Goal: Transaction & Acquisition: Purchase product/service

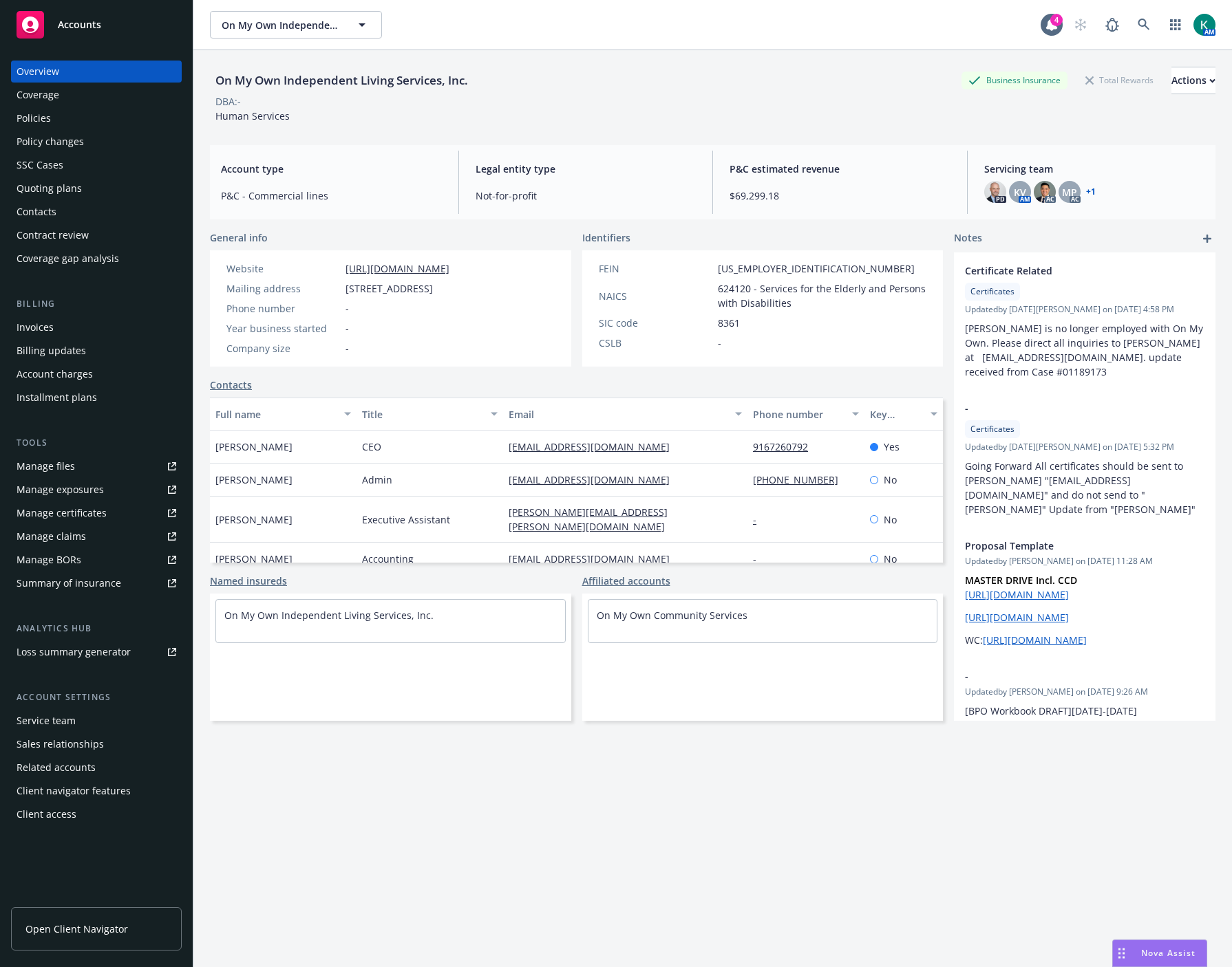
click at [305, 534] on div "Kasie Smith" at bounding box center [283, 519] width 147 height 46
click at [238, 392] on link "Contacts" at bounding box center [231, 385] width 42 height 15
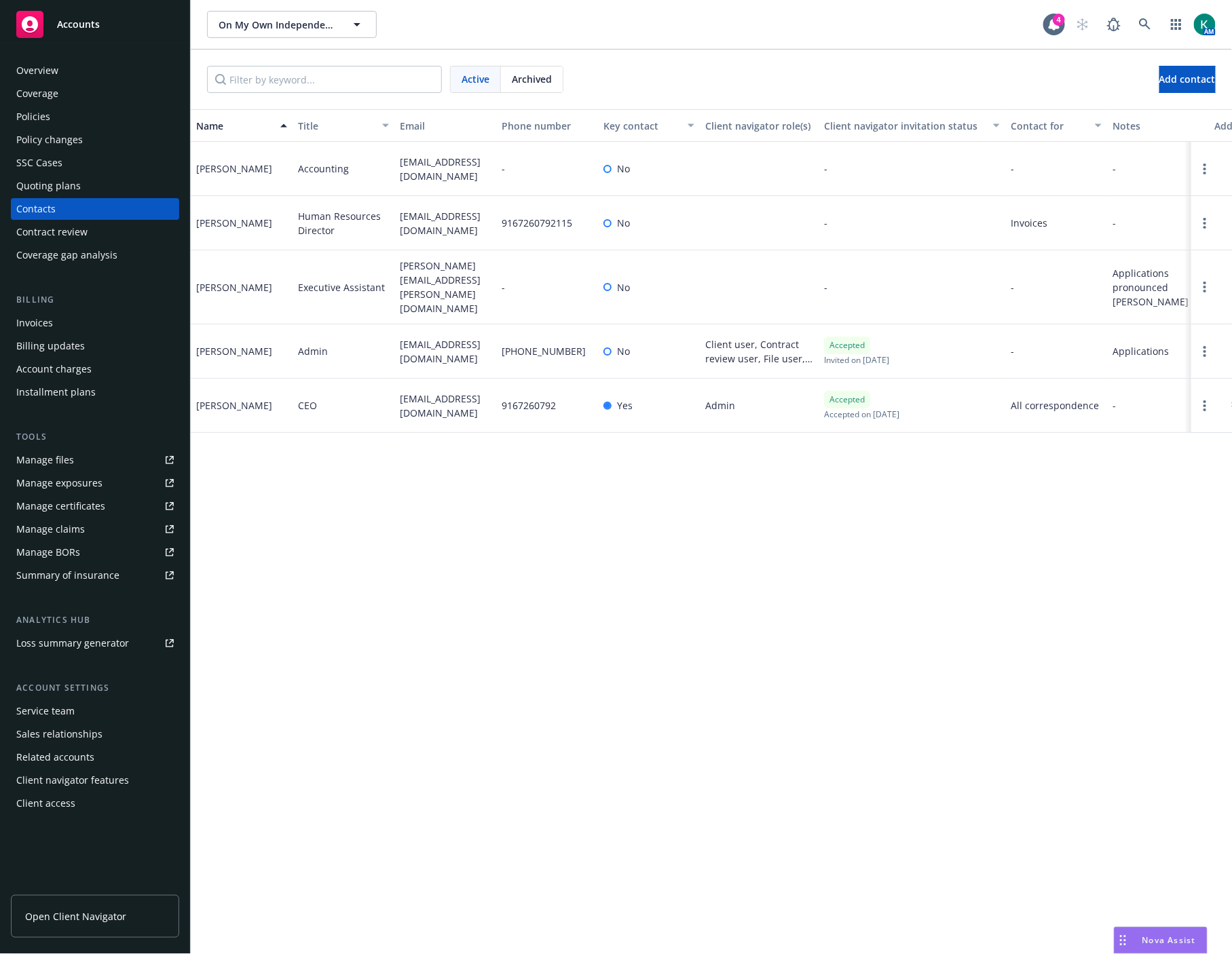
drag, startPoint x: 772, startPoint y: 548, endPoint x: 438, endPoint y: 557, distance: 334.1
click at [766, 550] on div "Name Title Email Phone number Key contact Client navigator role(s) Client navig…" at bounding box center [711, 532] width 1041 height 845
click at [48, 120] on div "Policies" at bounding box center [33, 116] width 34 height 21
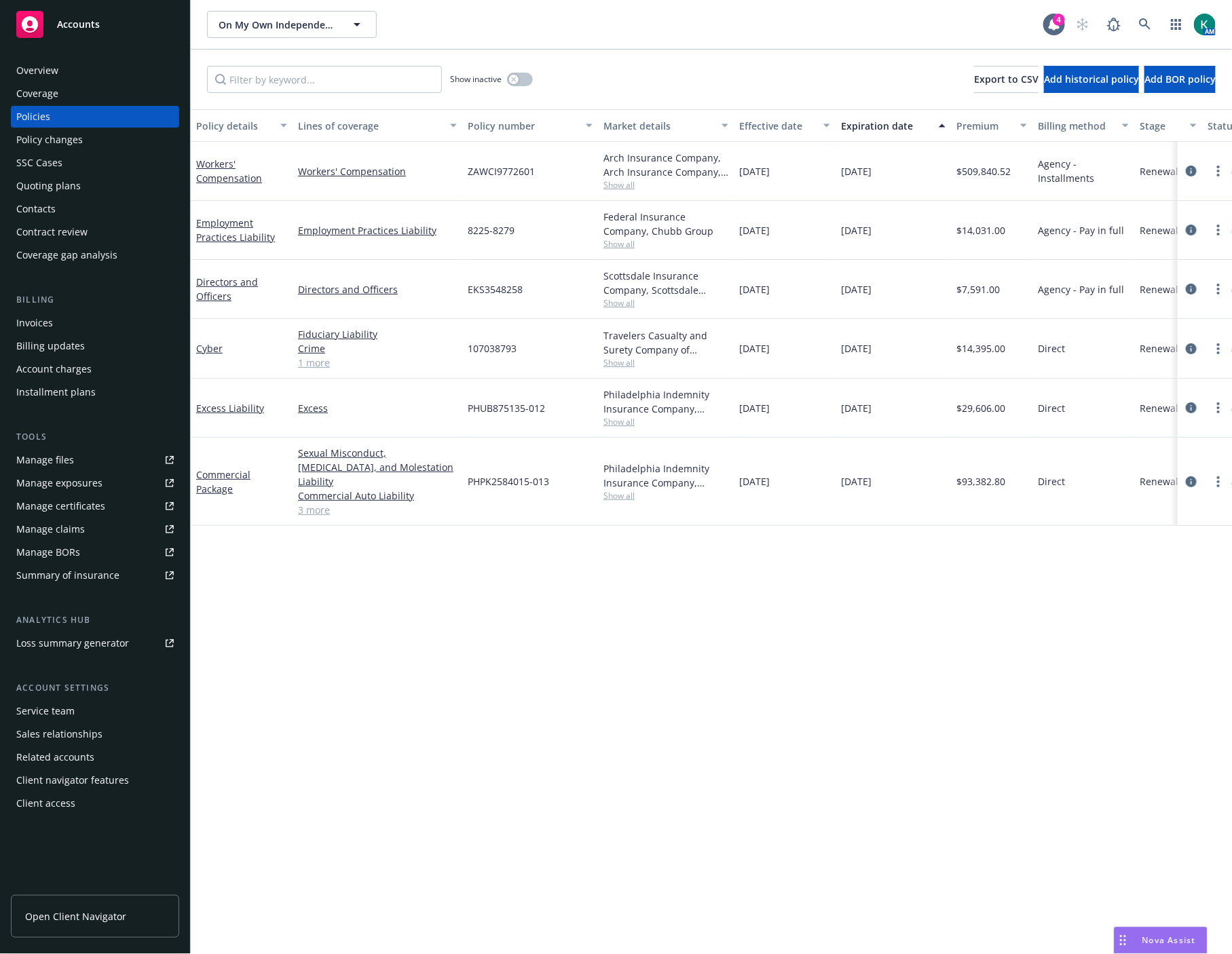
click at [105, 68] on div "Overview" at bounding box center [95, 70] width 157 height 21
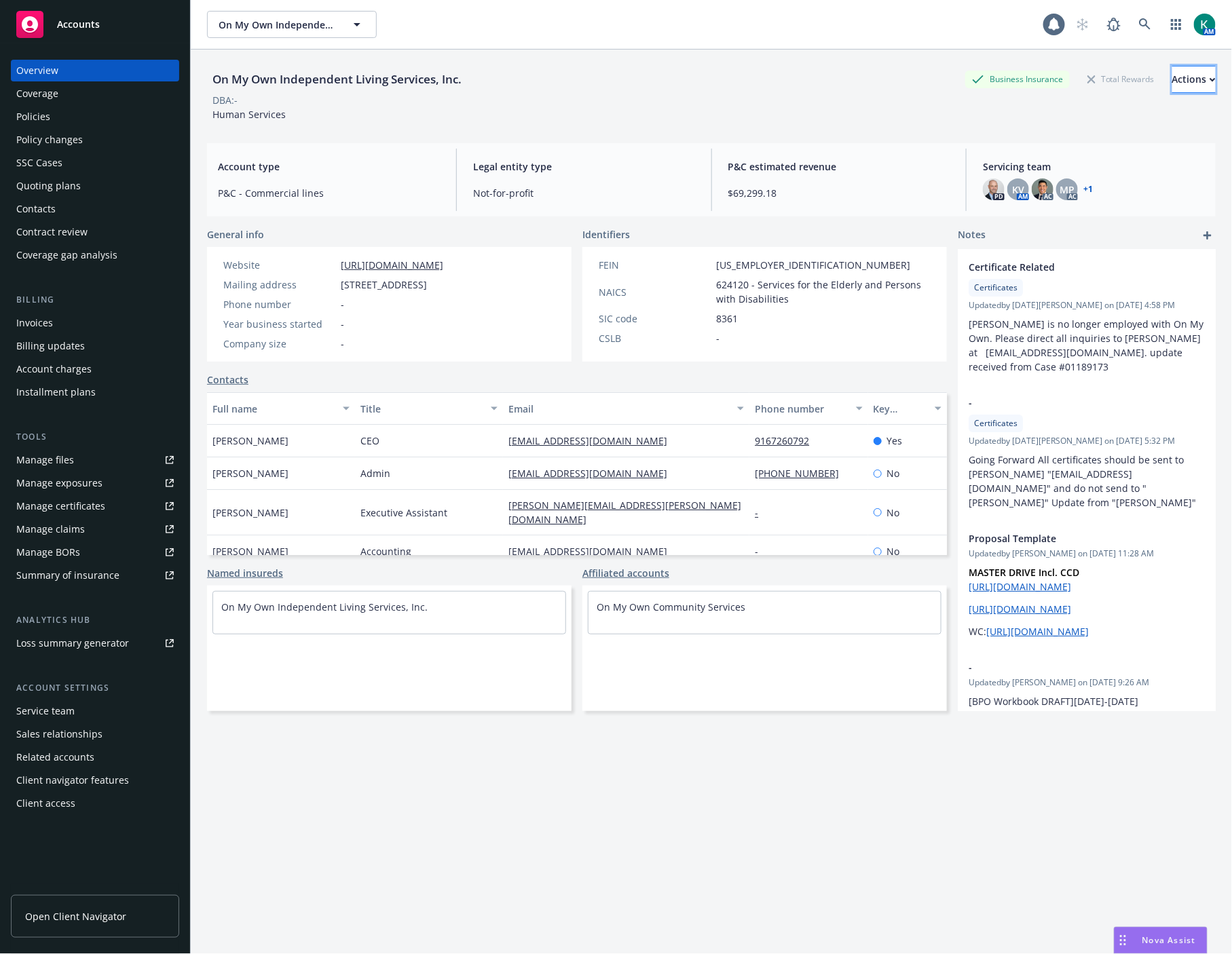
click at [1172, 81] on div "Actions" at bounding box center [1194, 80] width 44 height 26
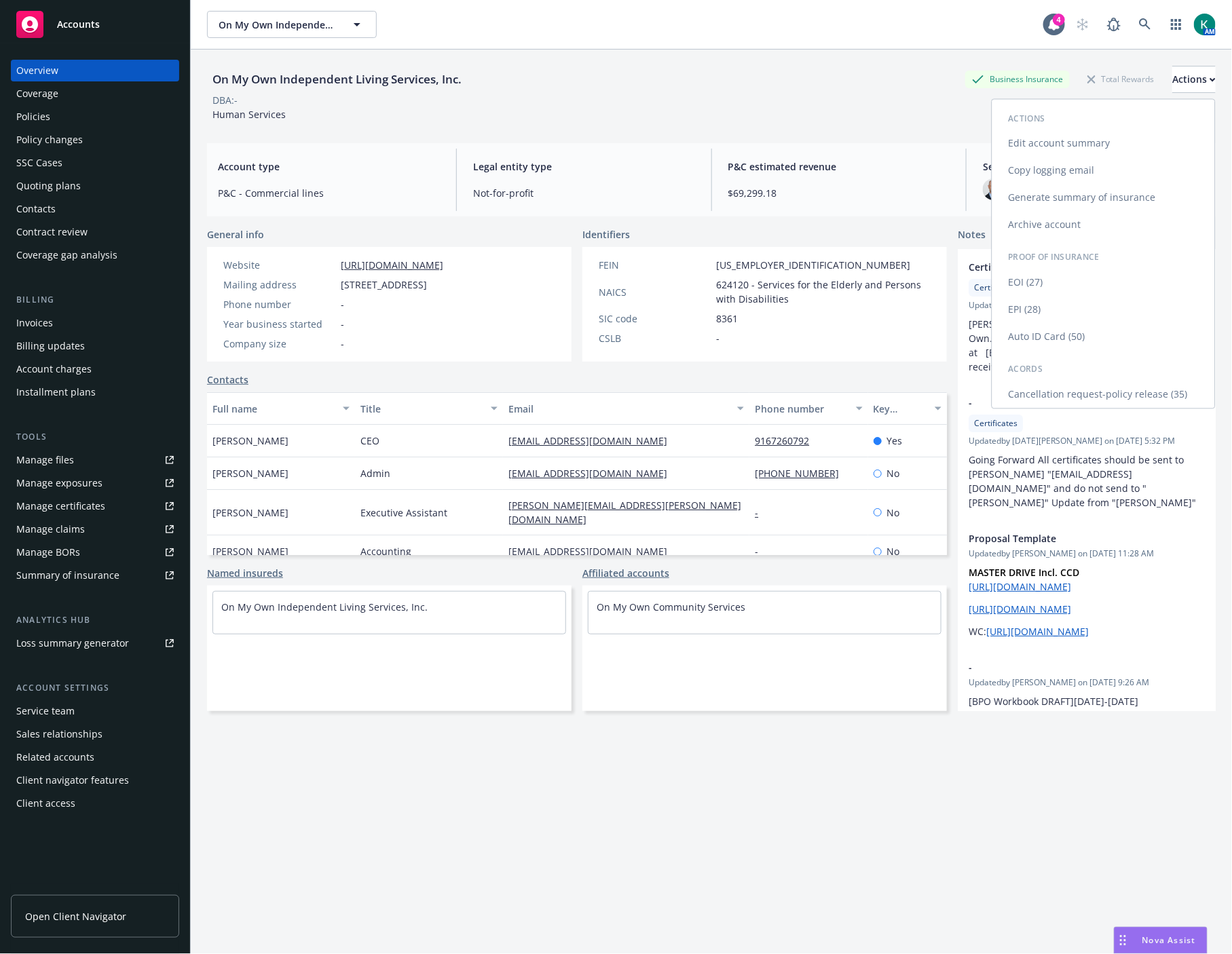
click at [1093, 173] on link "Copy logging email" at bounding box center [1104, 171] width 222 height 27
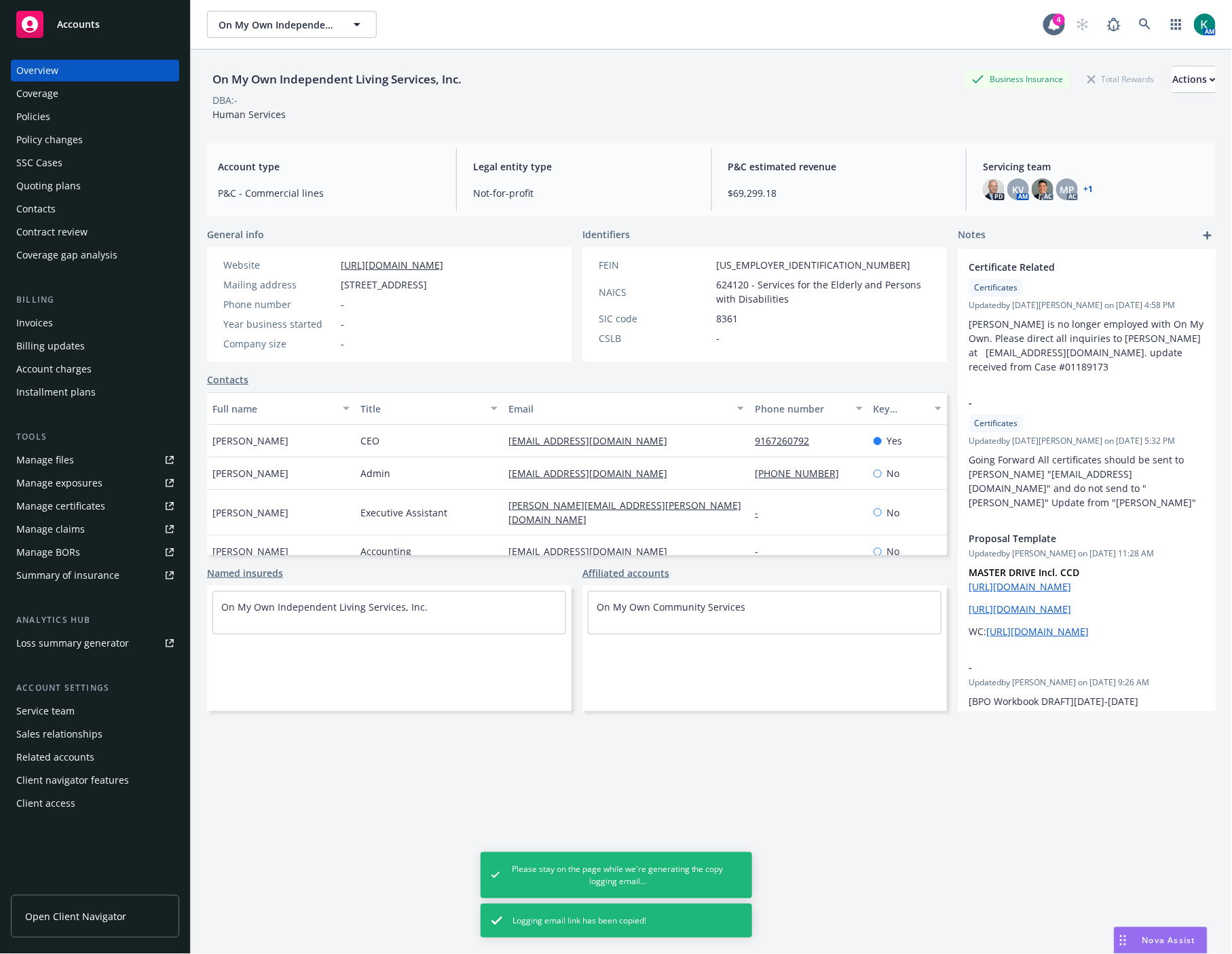
click at [974, 791] on div "On My Own Independent Living Services, Inc. Business Insurance Total Rewards Ac…" at bounding box center [711, 518] width 1009 height 938
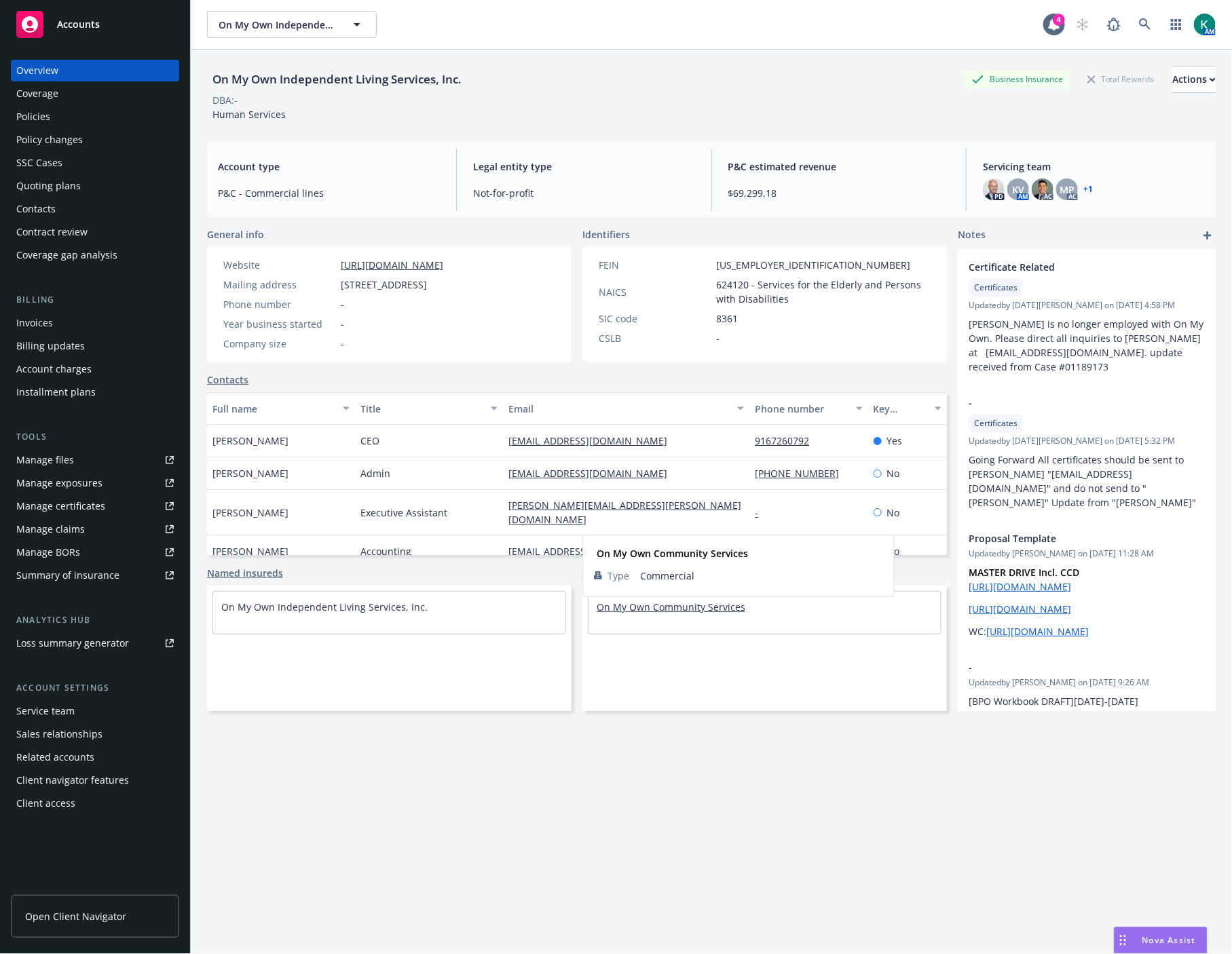
click at [665, 613] on link "On My Own Community Services" at bounding box center [671, 607] width 149 height 13
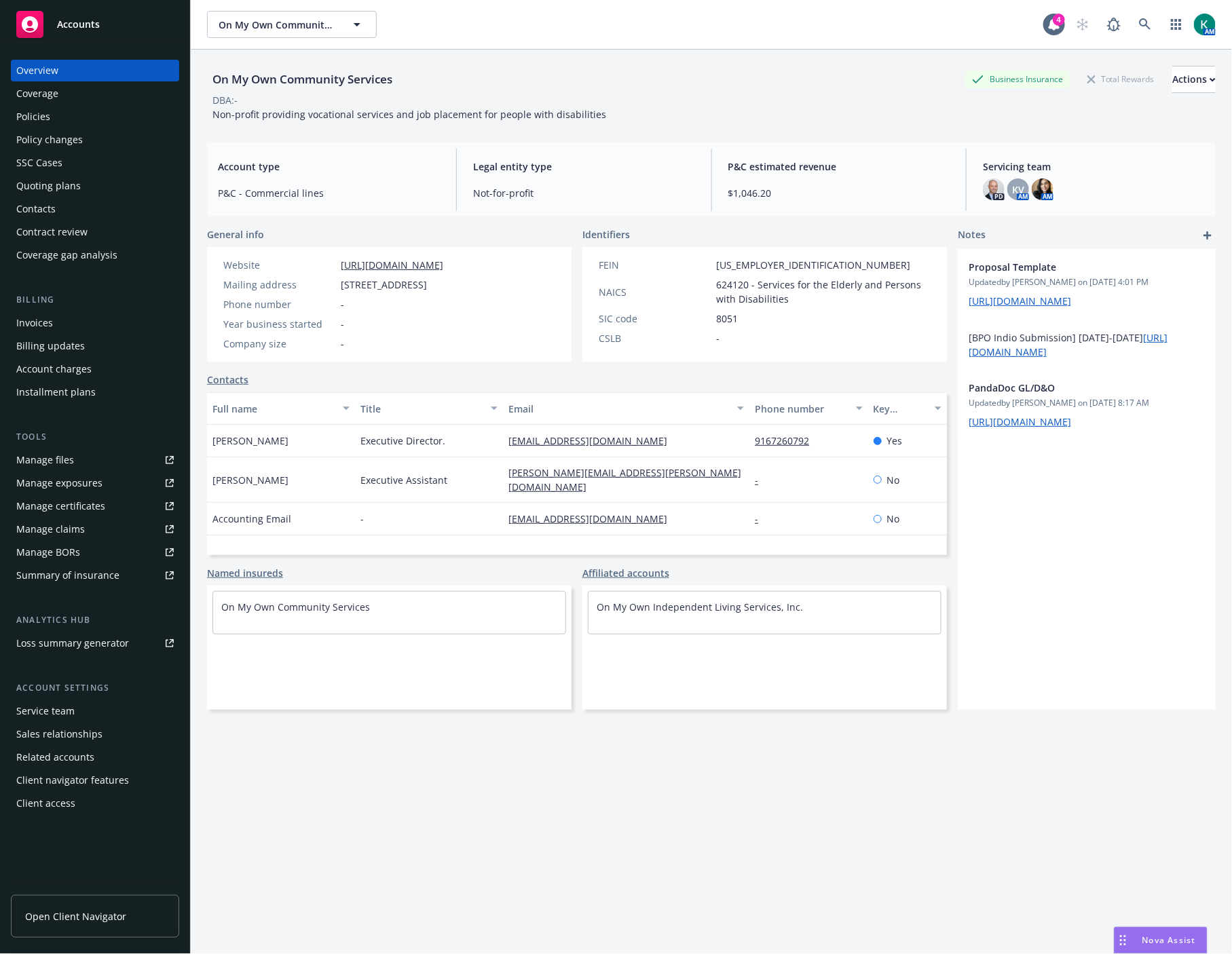
click at [38, 116] on div "Policies" at bounding box center [33, 116] width 34 height 21
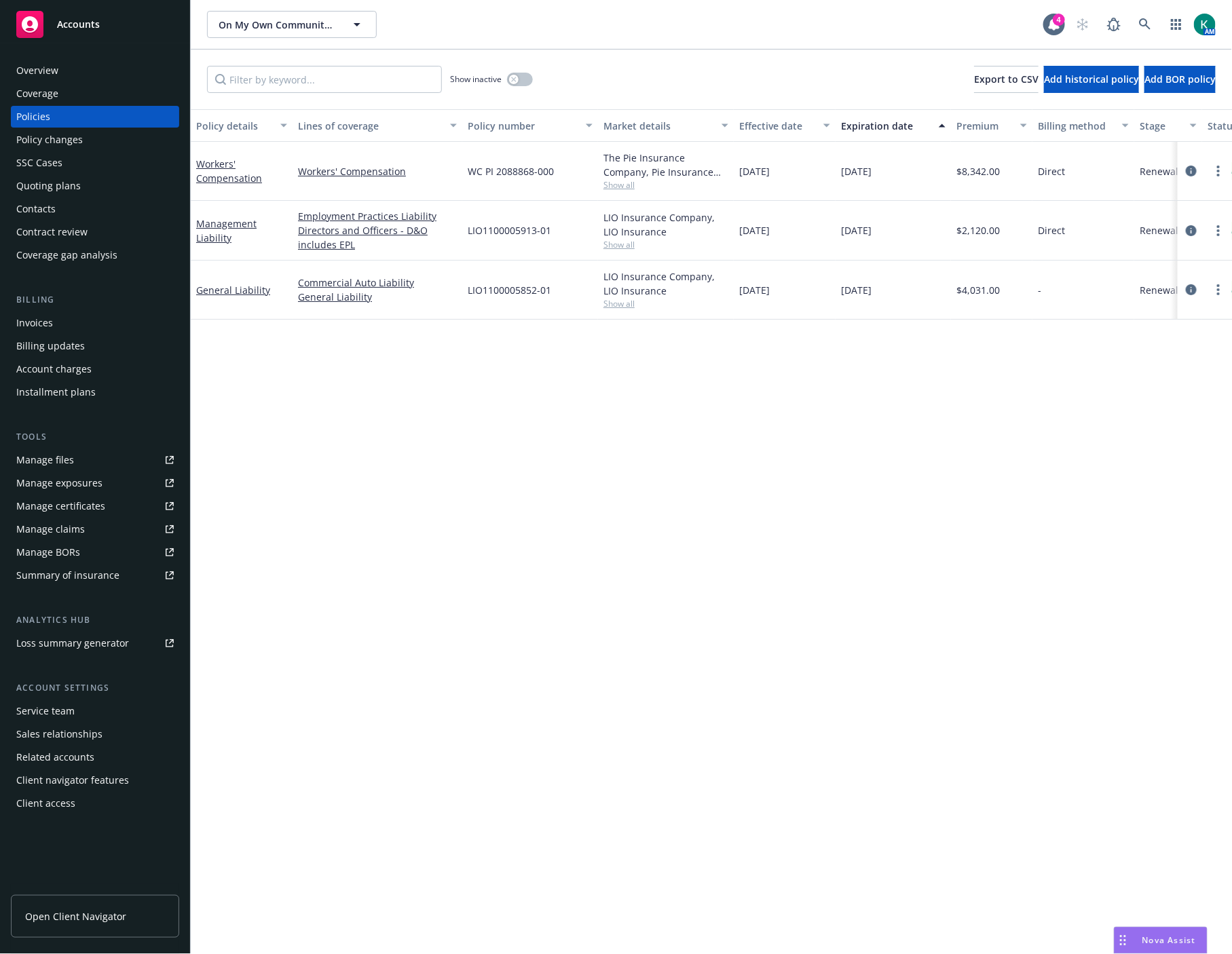
click at [54, 190] on div "Quoting plans" at bounding box center [48, 186] width 64 height 21
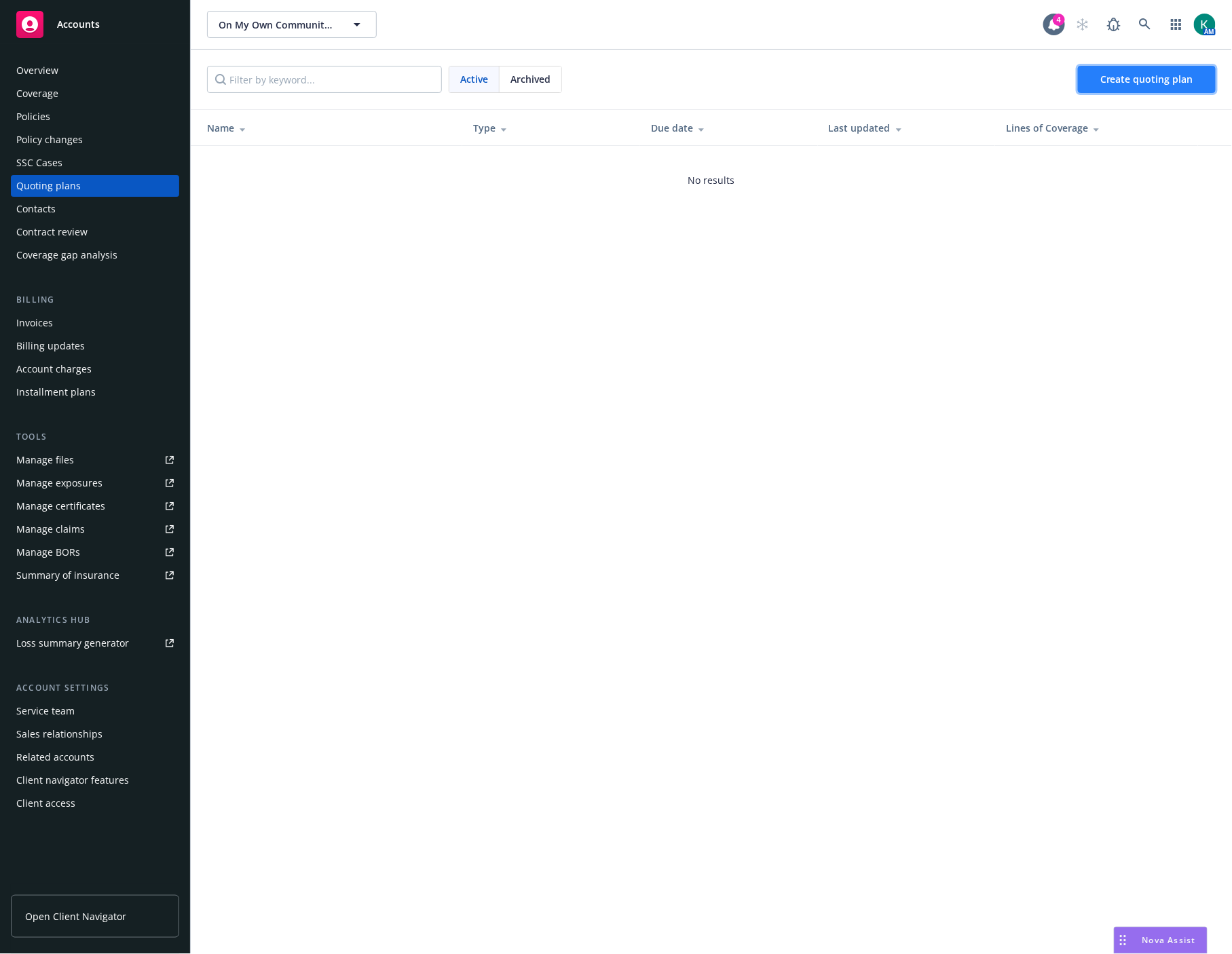
click at [1093, 73] on link "Create quoting plan" at bounding box center [1146, 80] width 138 height 27
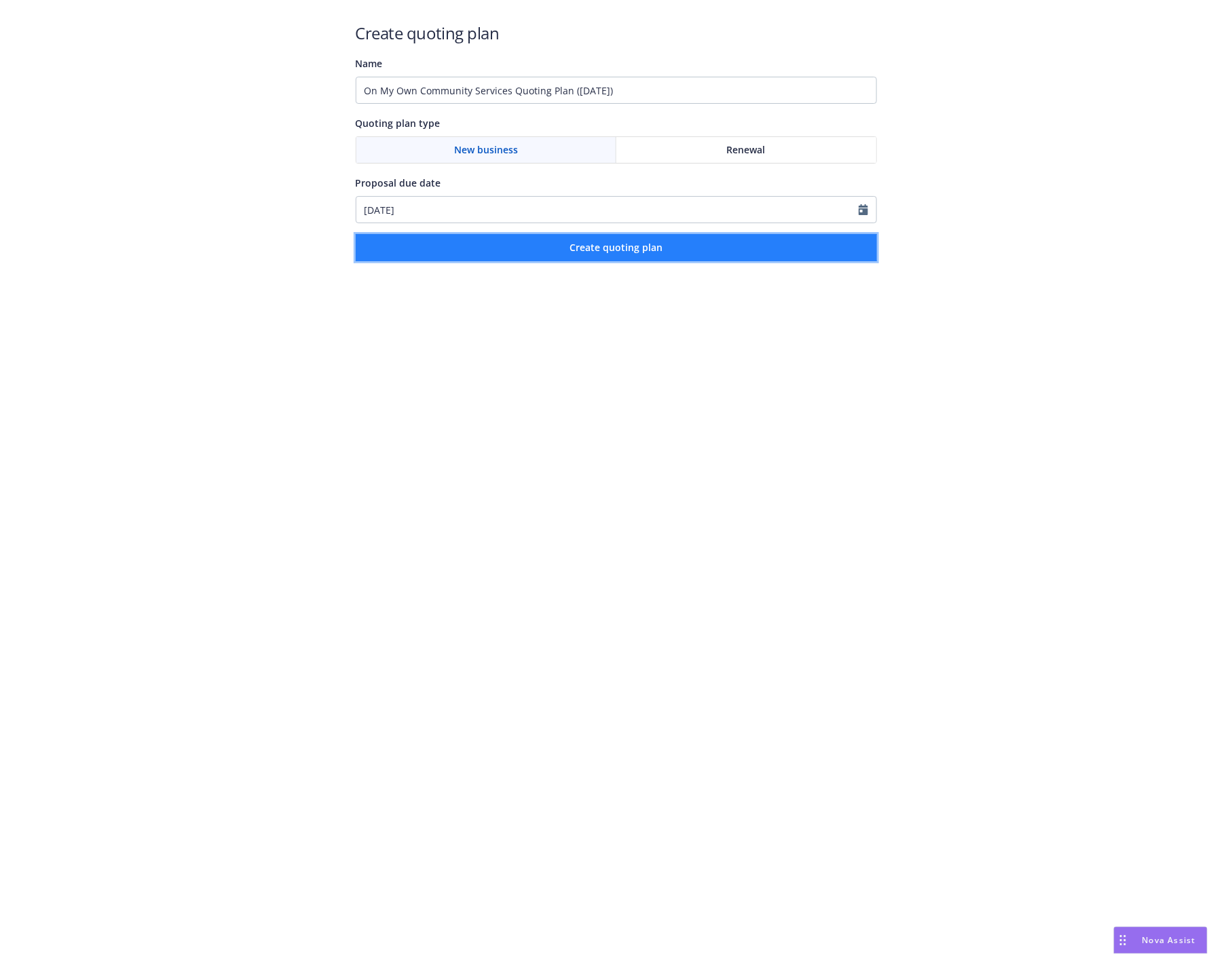
click at [576, 240] on button "Create quoting plan" at bounding box center [616, 248] width 521 height 27
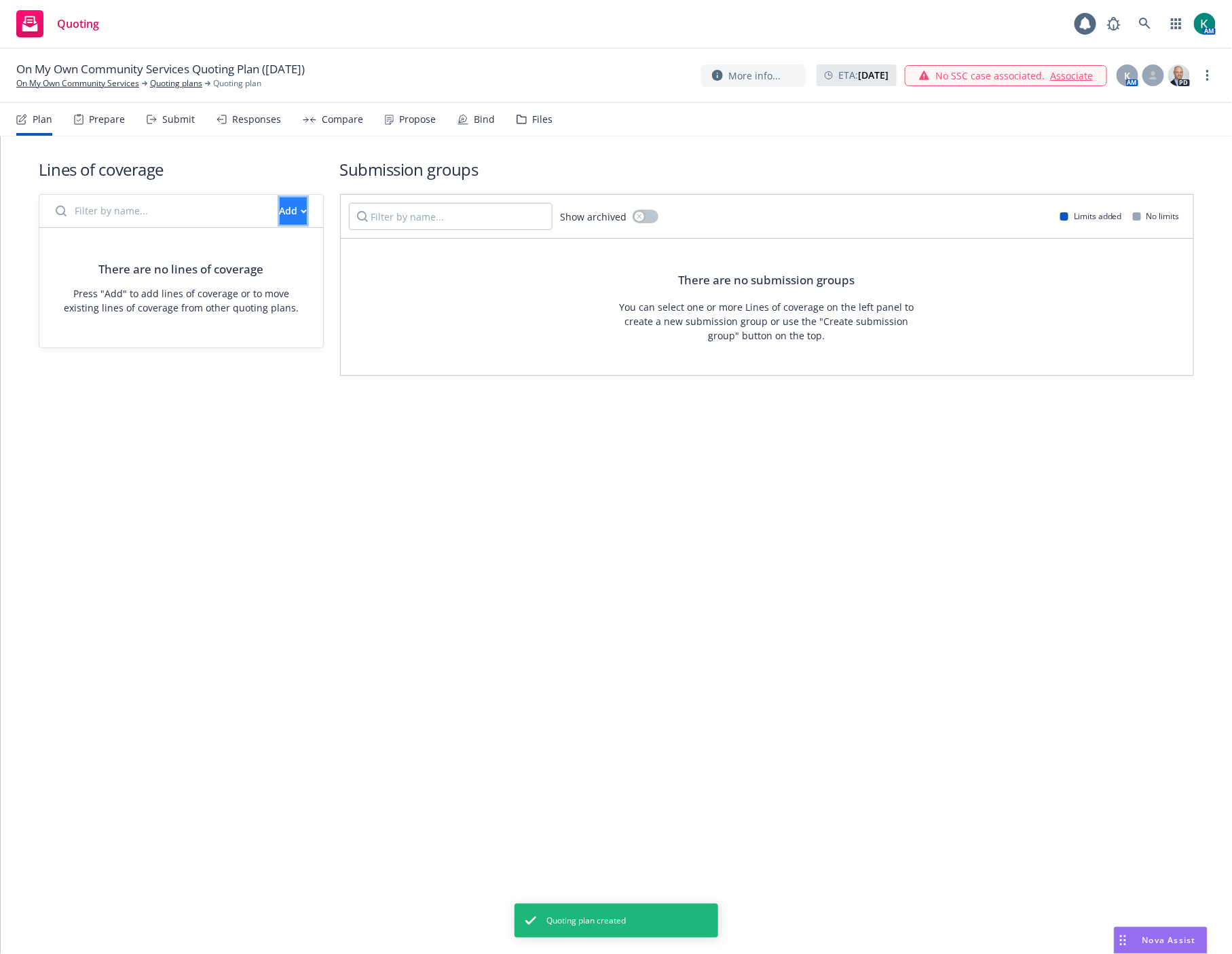
click at [295, 214] on button "Add" at bounding box center [293, 211] width 27 height 27
click at [300, 246] on span "Create new business lines of coverage" at bounding box center [339, 246] width 207 height 13
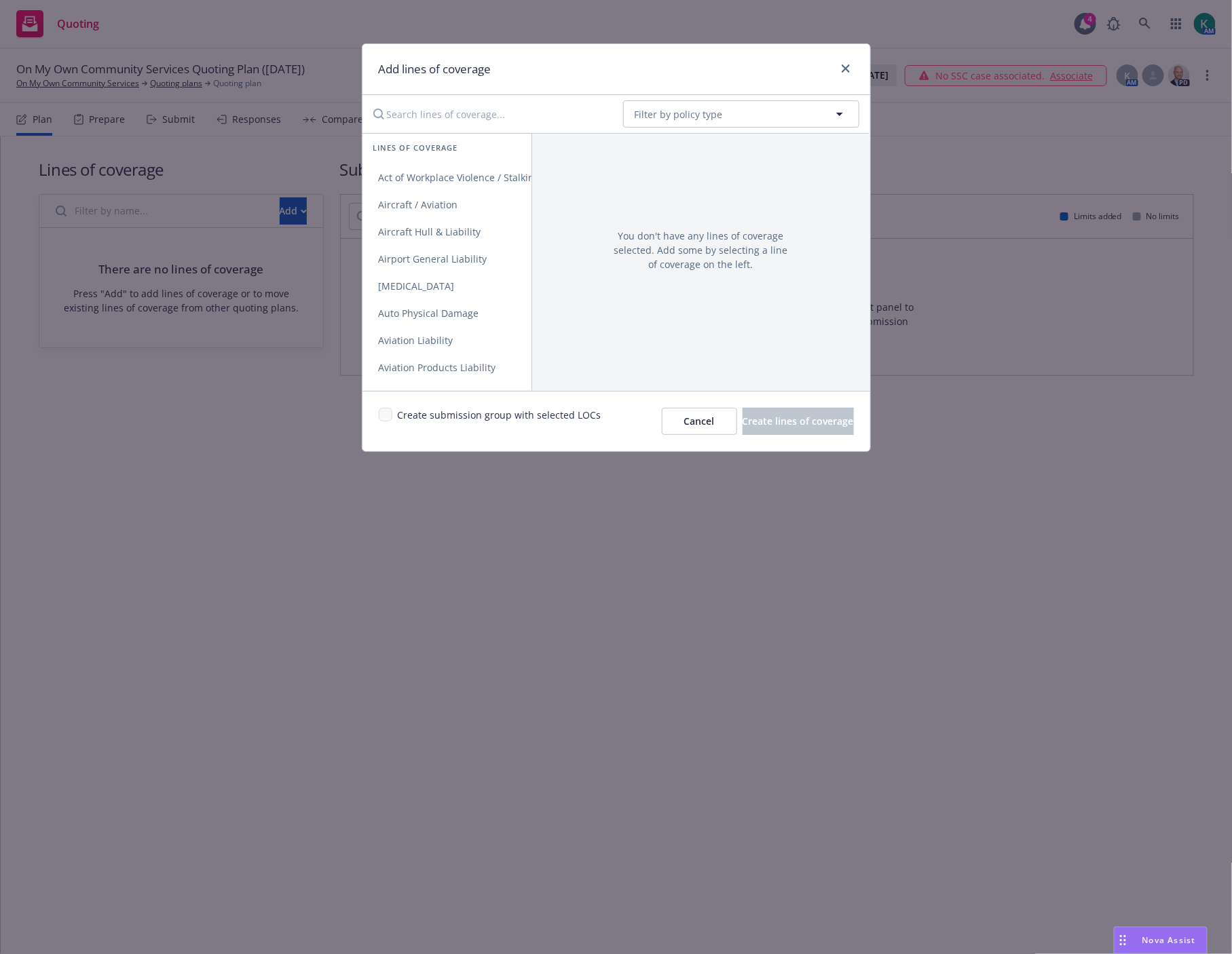
click at [544, 107] on input "Search lines of coverage..." at bounding box center [489, 114] width 247 height 27
type input "commer"
click at [483, 252] on link "Commercial Auto Liability" at bounding box center [447, 259] width 169 height 27
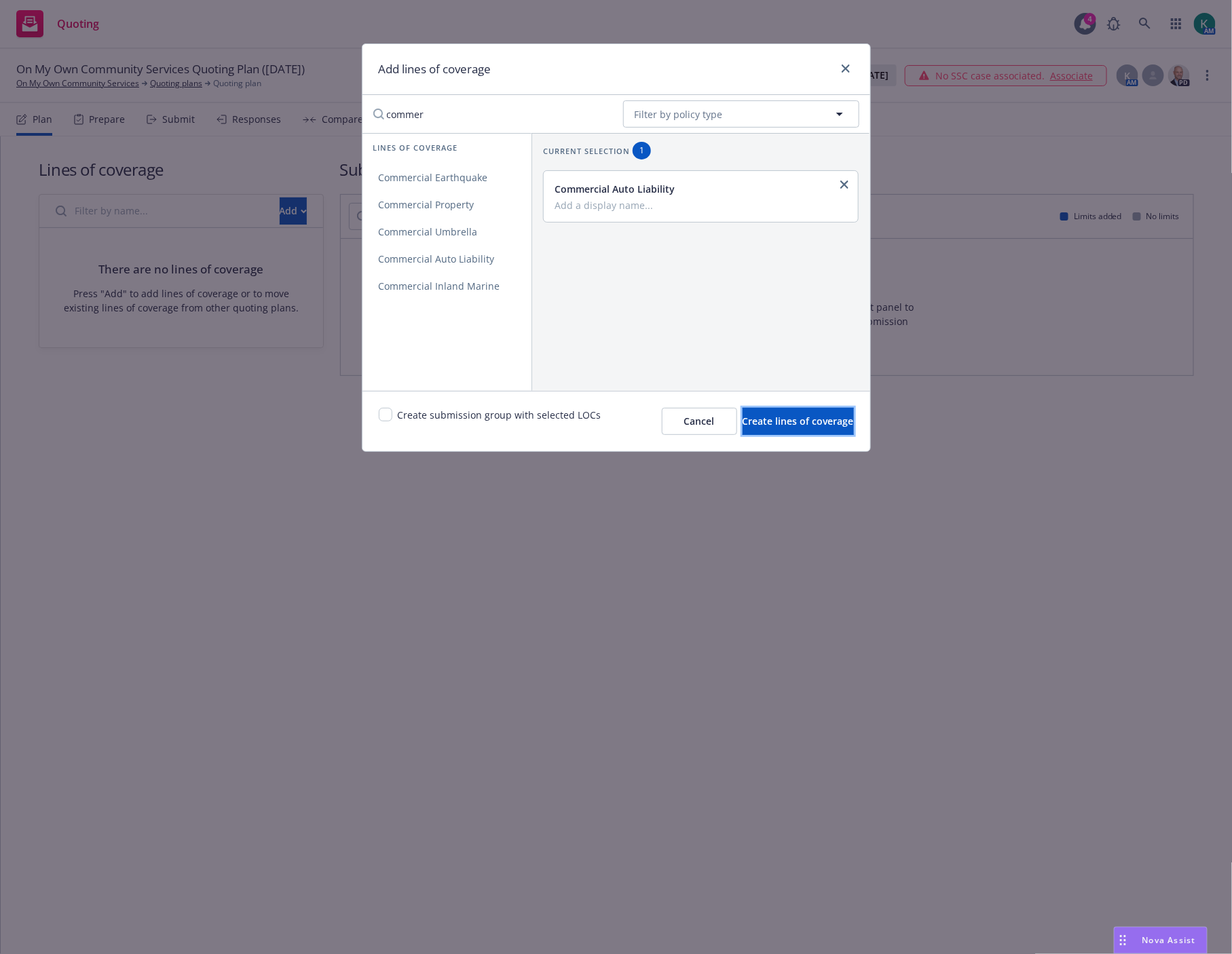
drag, startPoint x: 762, startPoint y: 432, endPoint x: 415, endPoint y: 431, distance: 347.0
click at [435, 435] on div "Create submission group with selected LOCs Cancel Create lines of coverage" at bounding box center [616, 422] width 475 height 27
click at [401, 418] on span "Create submission group with selected LOCs" at bounding box center [500, 422] width 204 height 27
click at [387, 414] on input "checkbox" at bounding box center [386, 415] width 14 height 14
checkbox input "true"
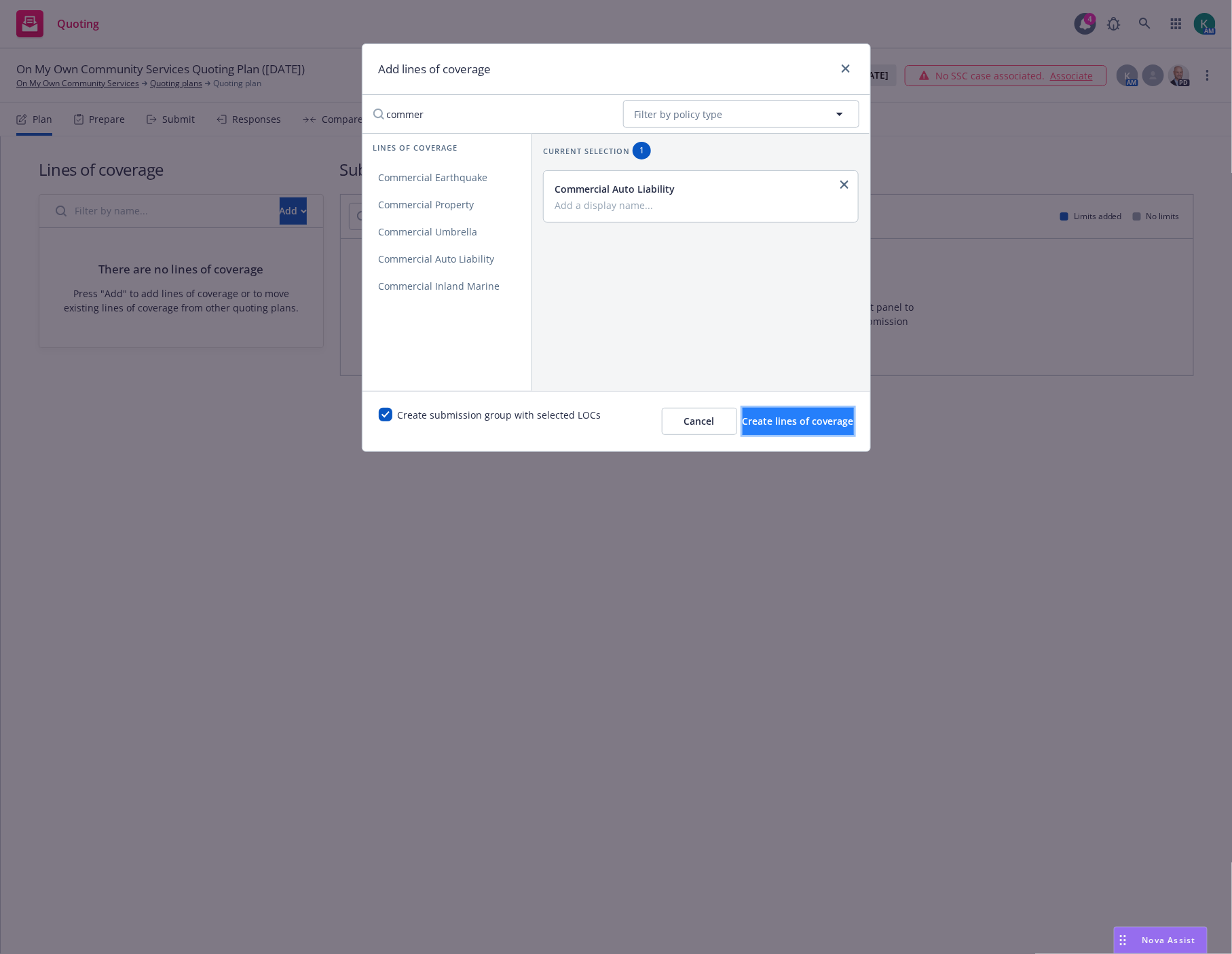
click at [763, 428] on span "Create lines of coverage" at bounding box center [798, 421] width 111 height 13
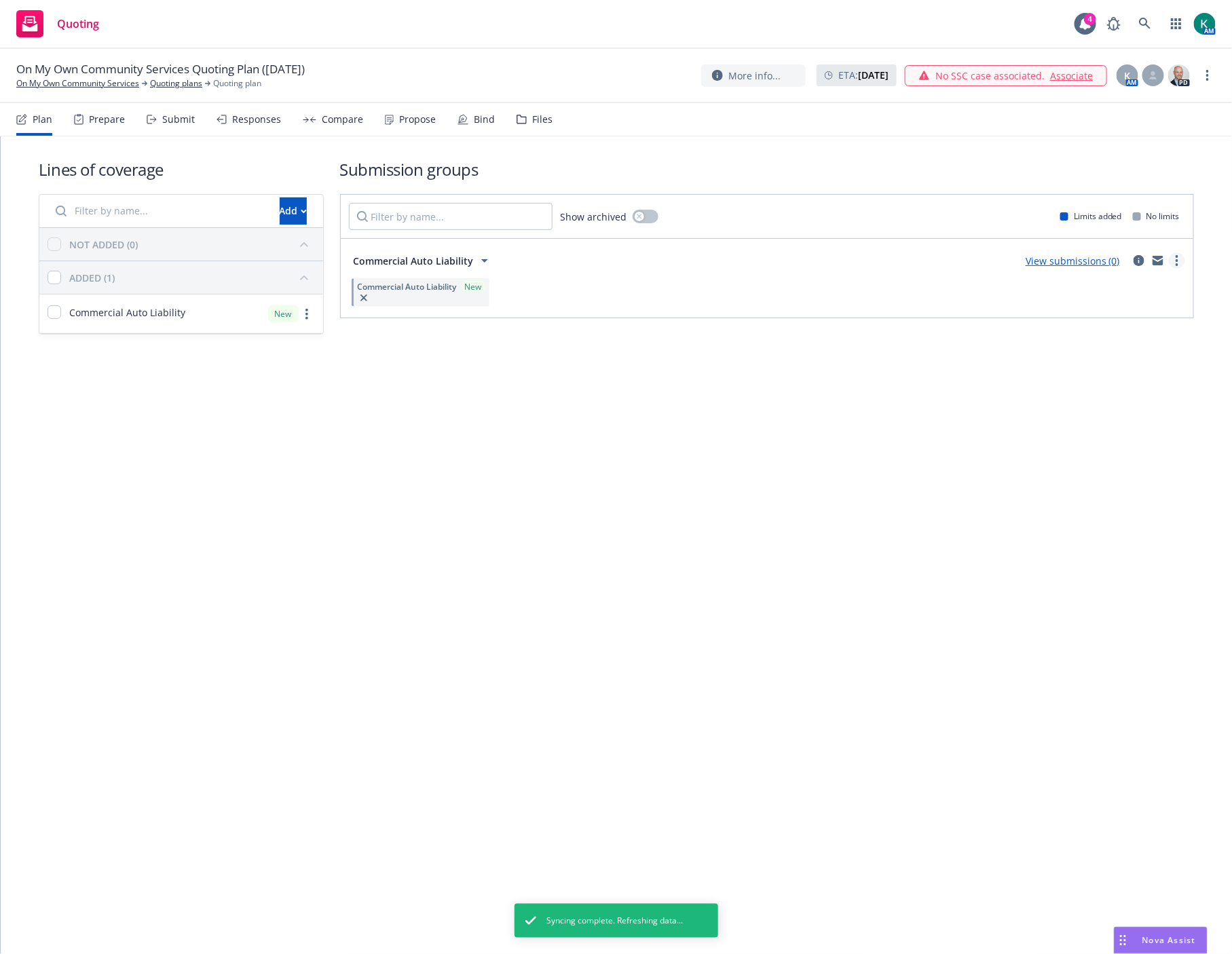
click at [1180, 258] on link "more" at bounding box center [1176, 260] width 16 height 16
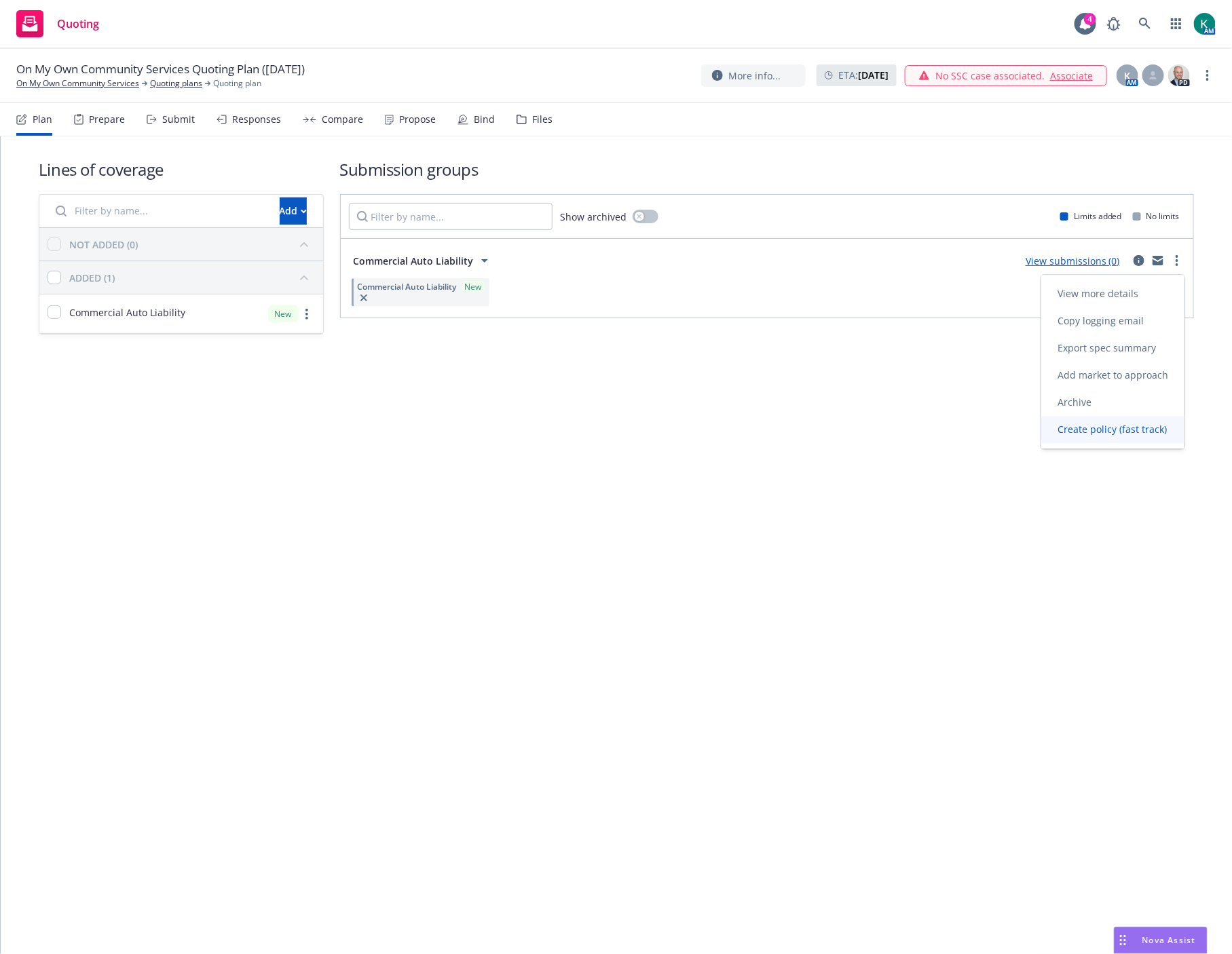
click at [1102, 430] on span "Create policy (fast track)" at bounding box center [1112, 429] width 142 height 13
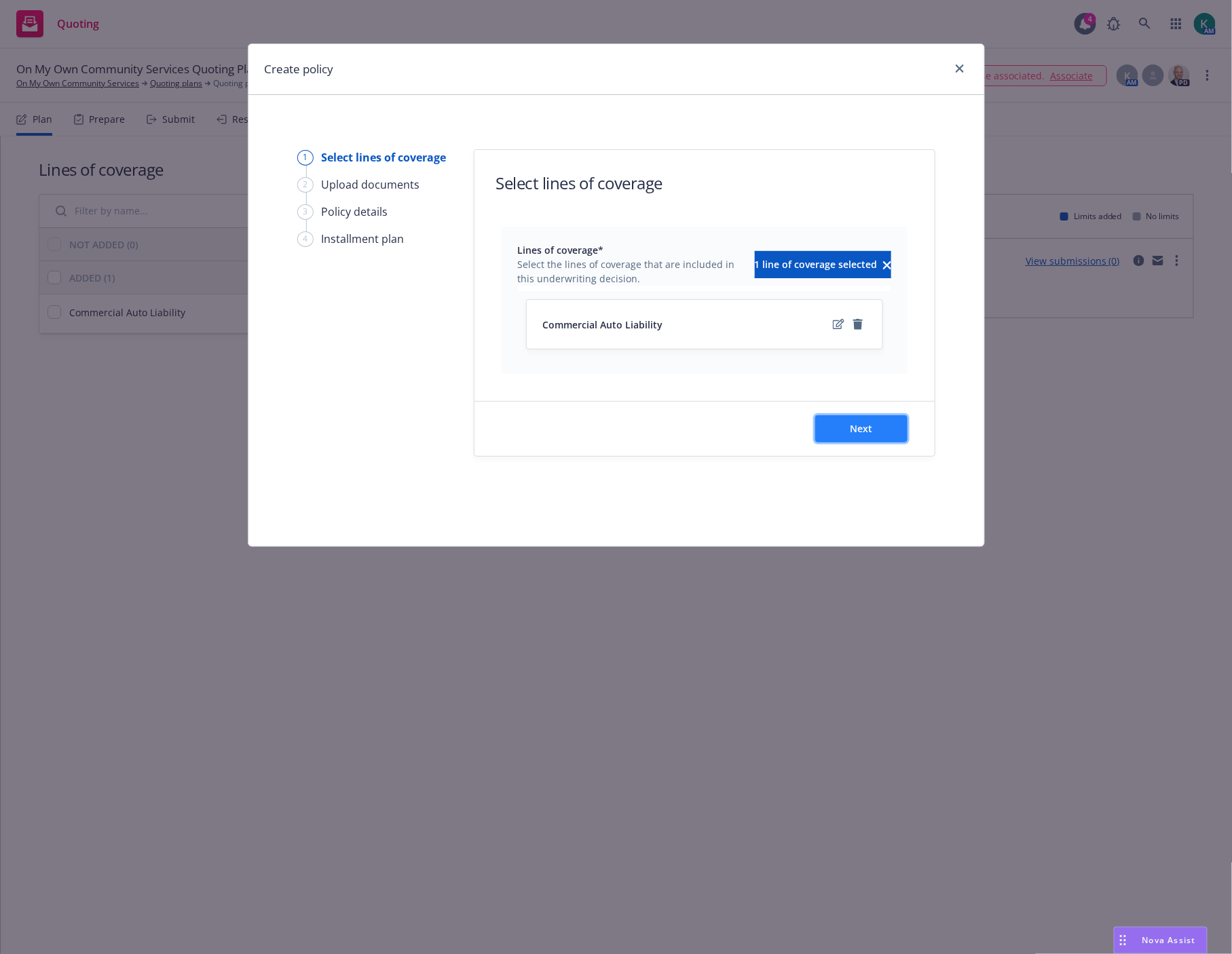
click at [856, 419] on button "Next" at bounding box center [862, 429] width 92 height 27
